Goal: Navigation & Orientation: Go to known website

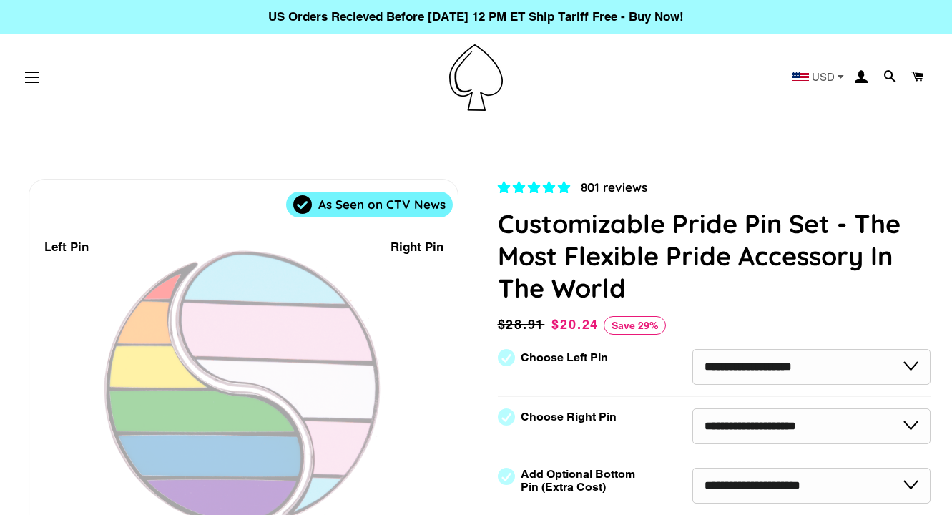
select select "**********"
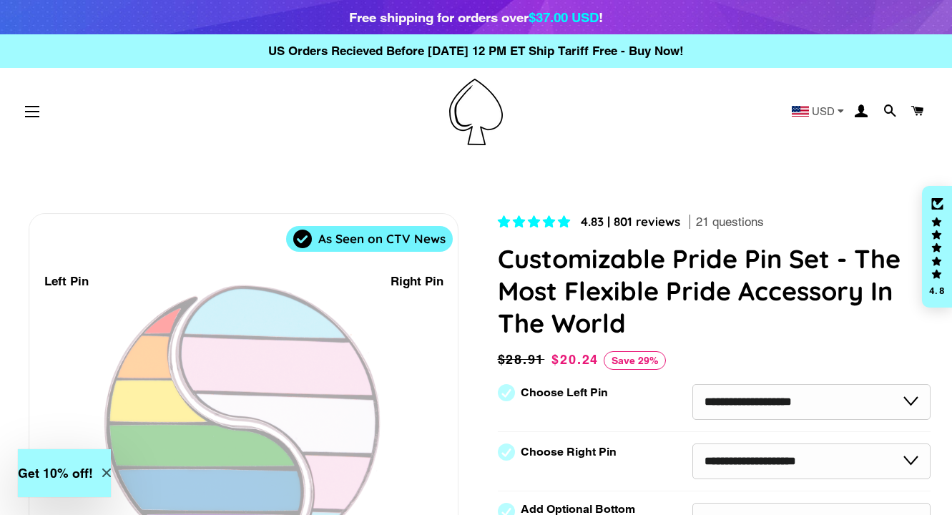
click at [503, 105] on link at bounding box center [476, 112] width 606 height 67
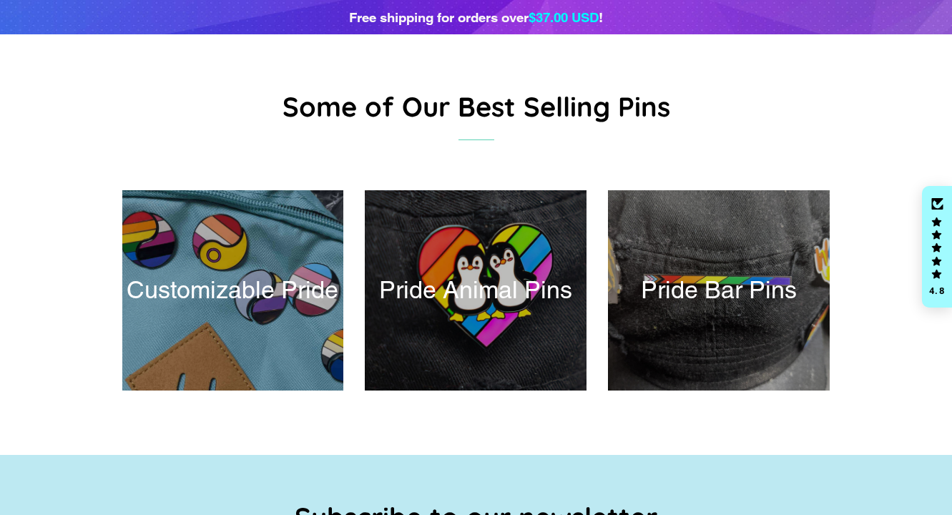
scroll to position [612, 0]
